Goal: Transaction & Acquisition: Subscribe to service/newsletter

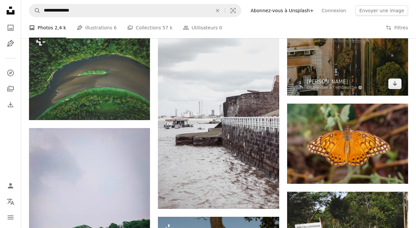
scroll to position [584, 0]
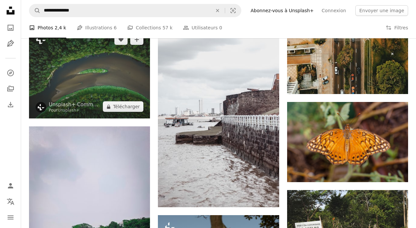
click at [89, 94] on img at bounding box center [89, 73] width 121 height 91
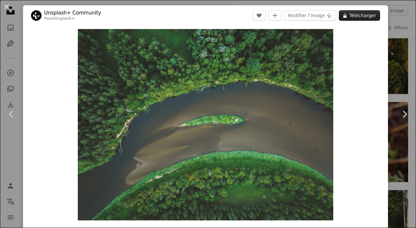
click at [347, 17] on icon "A lock" at bounding box center [344, 15] width 5 height 5
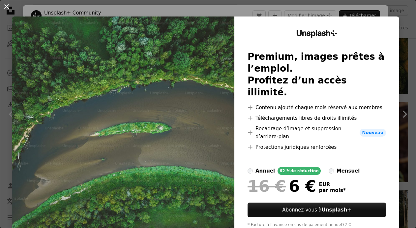
click at [8, 8] on button "An X shape" at bounding box center [7, 7] width 8 height 8
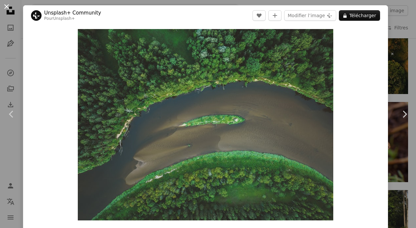
click at [6, 6] on button "An X shape" at bounding box center [7, 7] width 8 height 8
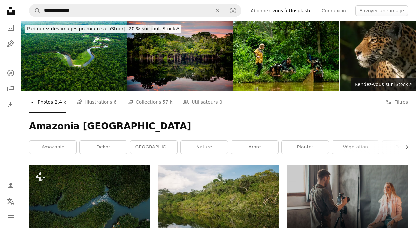
click at [295, 12] on link "Abonnez-vous à Unsplash+" at bounding box center [281, 10] width 71 height 11
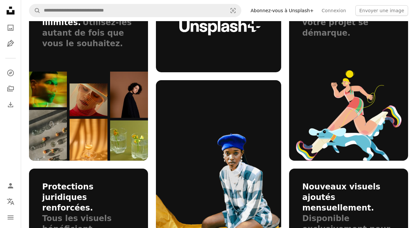
scroll to position [438, 0]
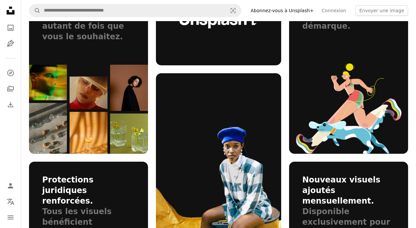
click at [344, 87] on img at bounding box center [348, 108] width 105 height 90
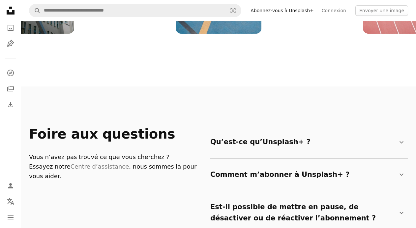
scroll to position [1039, 0]
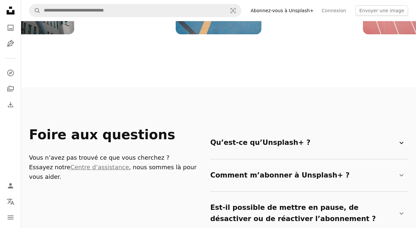
click at [281, 132] on summary "Qu’est-ce qu’Unsplash+ ? Chevron down" at bounding box center [307, 143] width 195 height 22
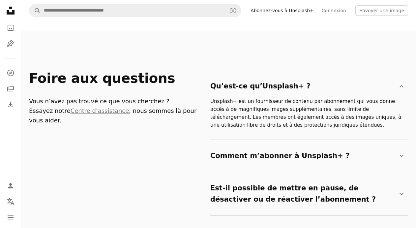
scroll to position [1097, 0]
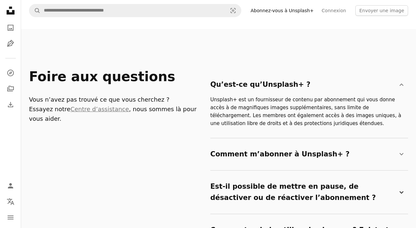
click at [283, 176] on summary "Est-il possible de mettre en pause, de désactiver ou de réactiver l’abonnement …" at bounding box center [307, 192] width 195 height 33
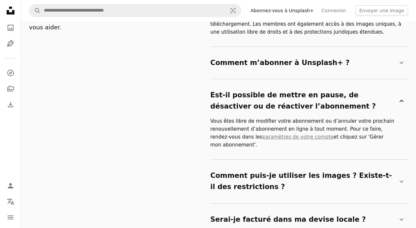
scroll to position [1206, 0]
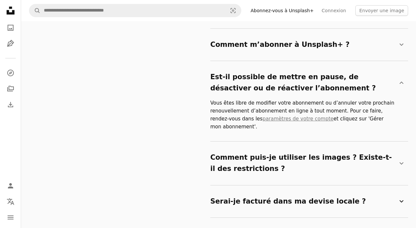
click at [290, 190] on summary "Serai-je facturé dans ma devise locale ? Chevron down" at bounding box center [307, 201] width 195 height 22
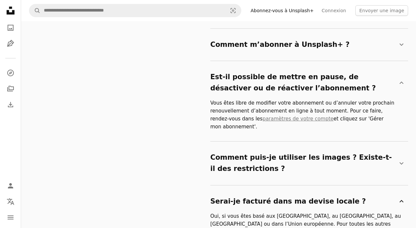
click at [287, 190] on summary "Serai-je facturé dans ma devise locale ? Chevron down" at bounding box center [307, 201] width 195 height 22
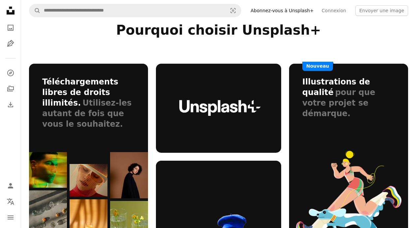
scroll to position [351, 0]
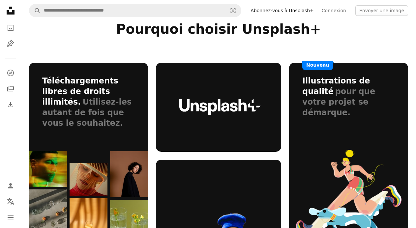
click at [221, 106] on icon at bounding box center [219, 107] width 81 height 16
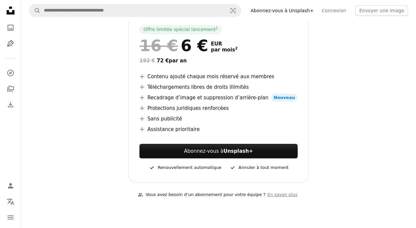
scroll to position [115, 0]
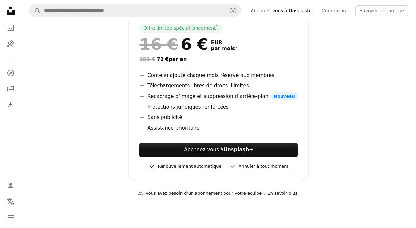
click at [280, 193] on link "En savoir plus" at bounding box center [282, 193] width 34 height 11
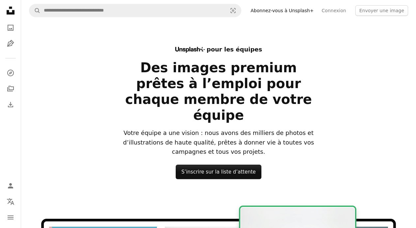
click at [10, 9] on icon "Unsplash logo Accueil Unsplash" at bounding box center [10, 10] width 13 height 13
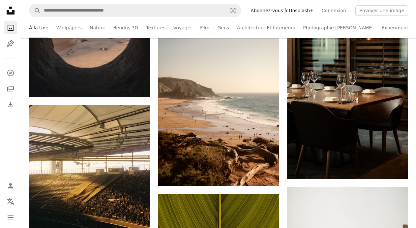
scroll to position [1006, 0]
